Goal: Check status

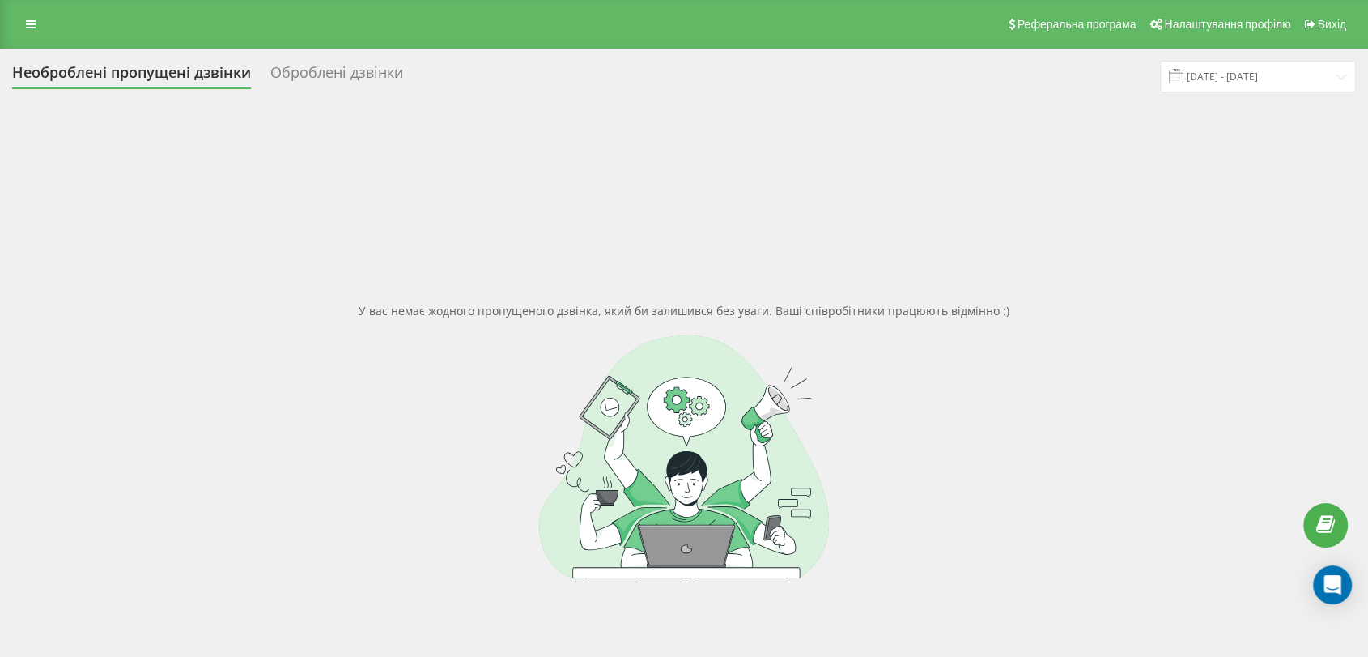
click at [1160, 359] on div at bounding box center [684, 456] width 1344 height 243
click at [1199, 222] on div "У вас немає жодного пропущеного дзвінка, який би залишився без уваги. Ваші спів…" at bounding box center [684, 440] width 1344 height 657
